Goal: Check status: Check status

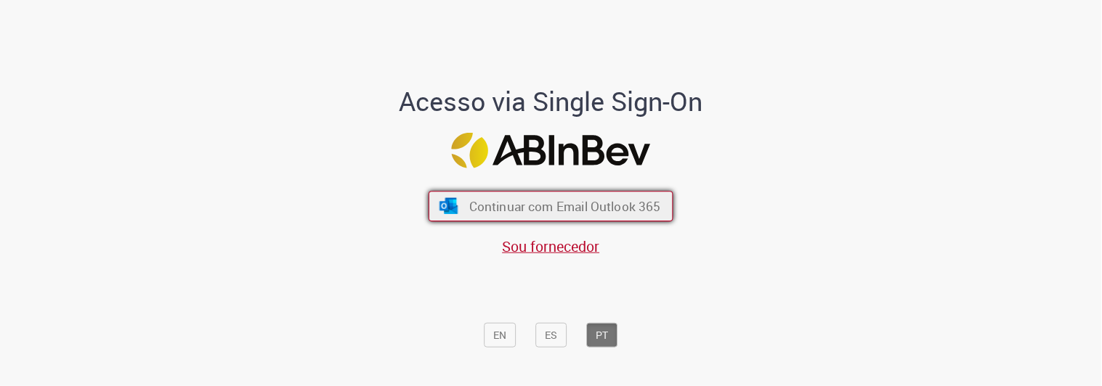
click at [593, 208] on span "Continuar com Email Outlook 365" at bounding box center [565, 206] width 192 height 17
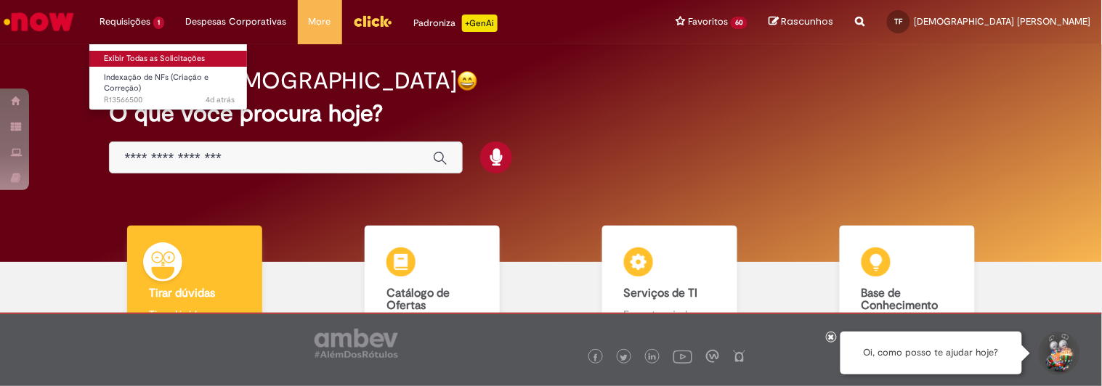
click at [134, 58] on link "Exibir Todas as Solicitações" at bounding box center [169, 59] width 160 height 16
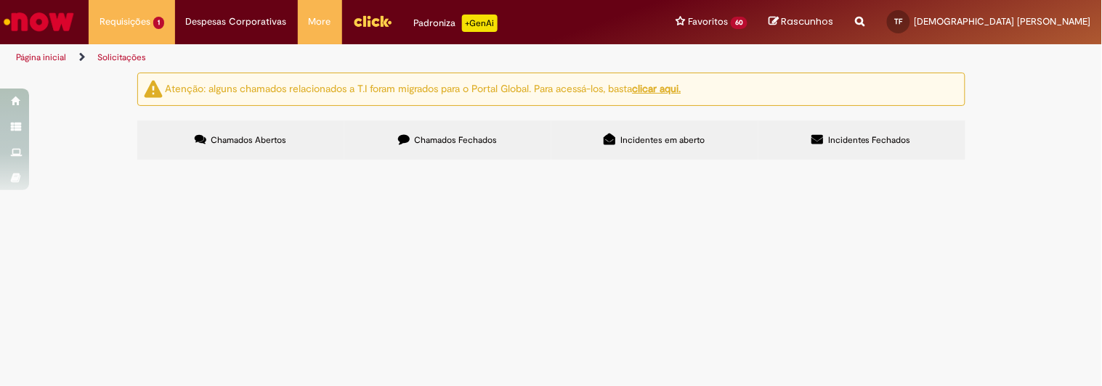
click at [0, 0] on span "olá nota indexada com cnpj de f0rnecedor diferente da nota. correto 01.278.292/…" at bounding box center [0, 0] width 0 height 0
